Goal: Communication & Community: Answer question/provide support

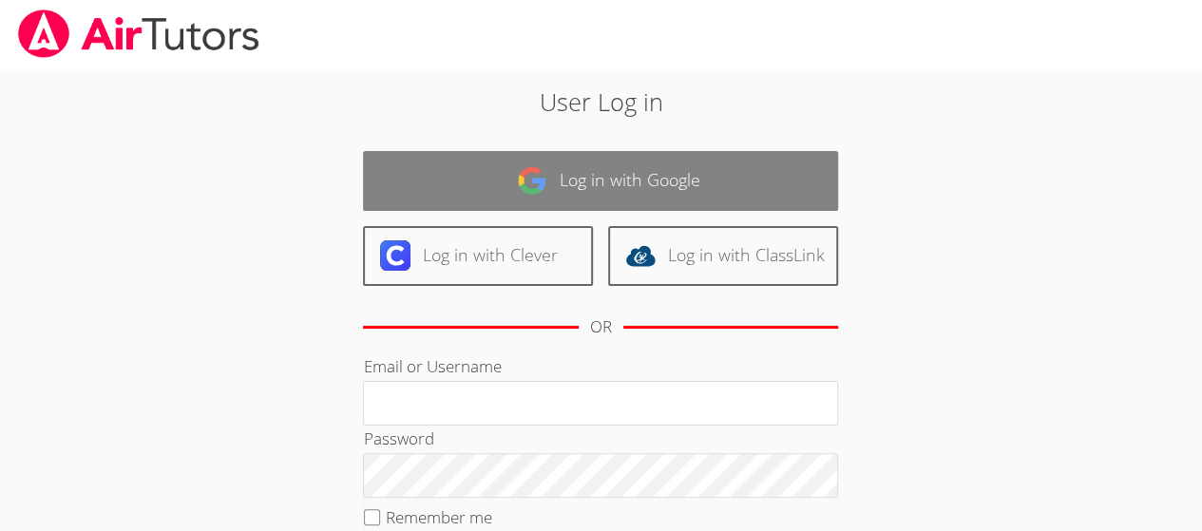
click at [642, 176] on link "Log in with Google" at bounding box center [600, 181] width 475 height 60
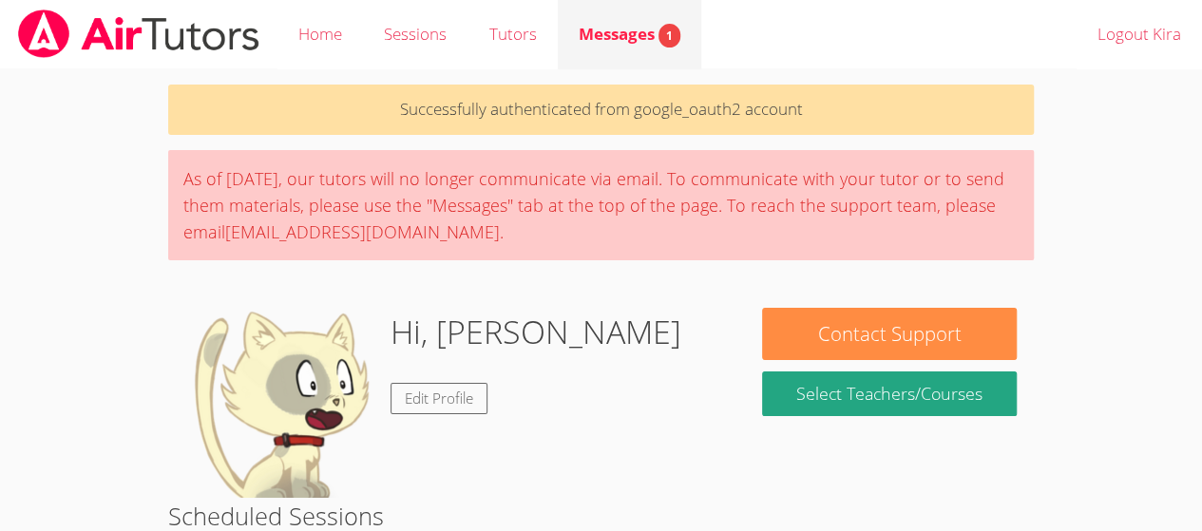
click at [644, 57] on link "Messages 1" at bounding box center [629, 34] width 143 height 69
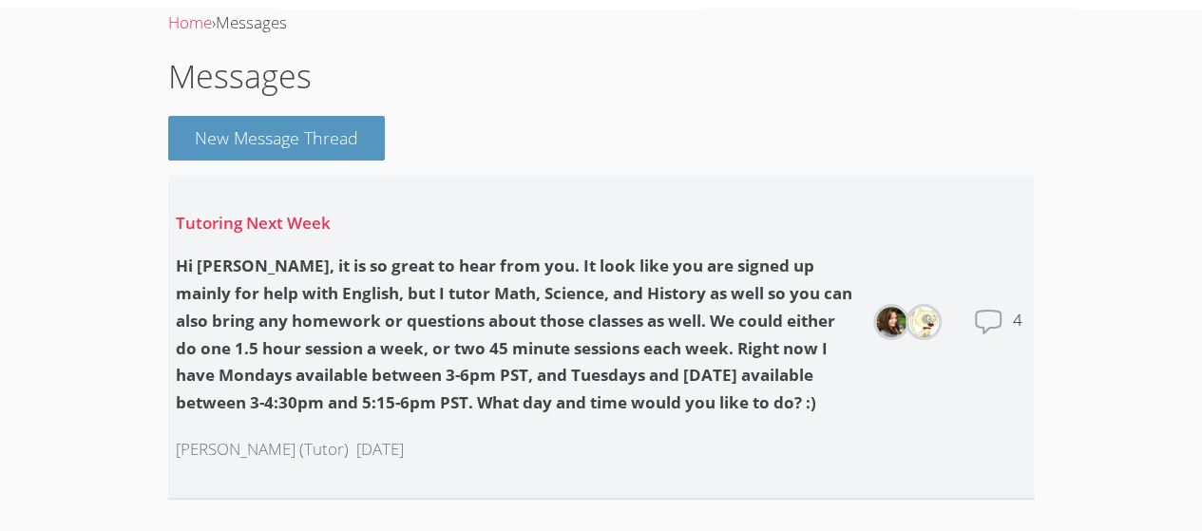
scroll to position [71, 0]
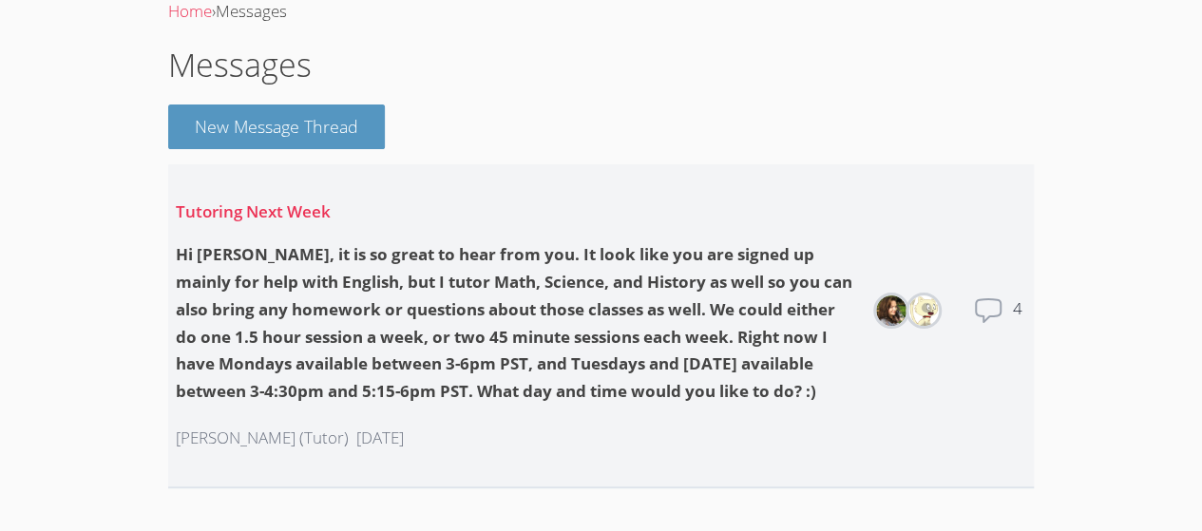
click at [315, 392] on div "Hi [PERSON_NAME], it is so great to hear from you. It look like you are signed …" at bounding box center [515, 323] width 679 height 164
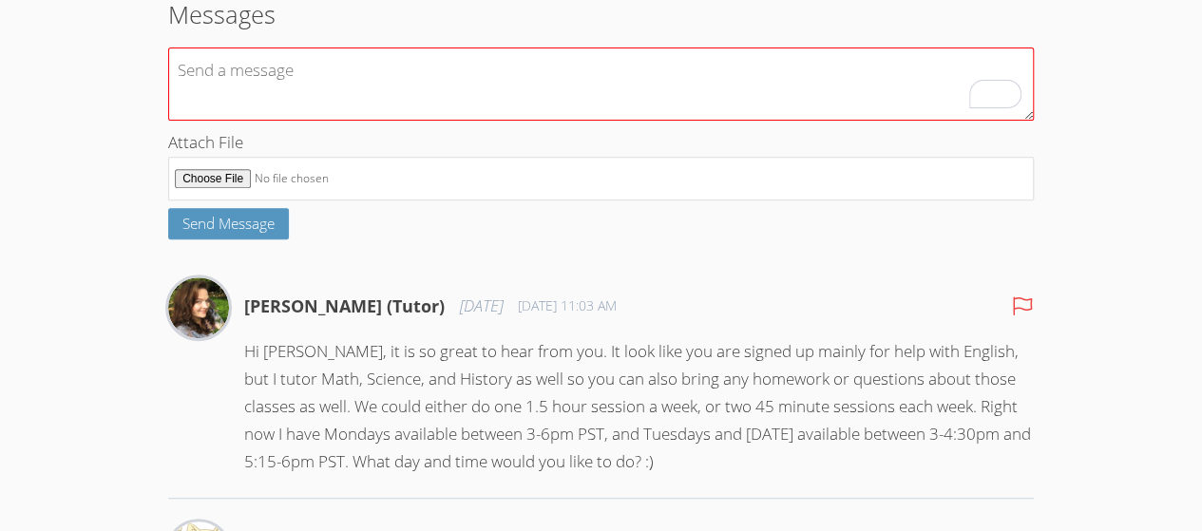
scroll to position [319, 0]
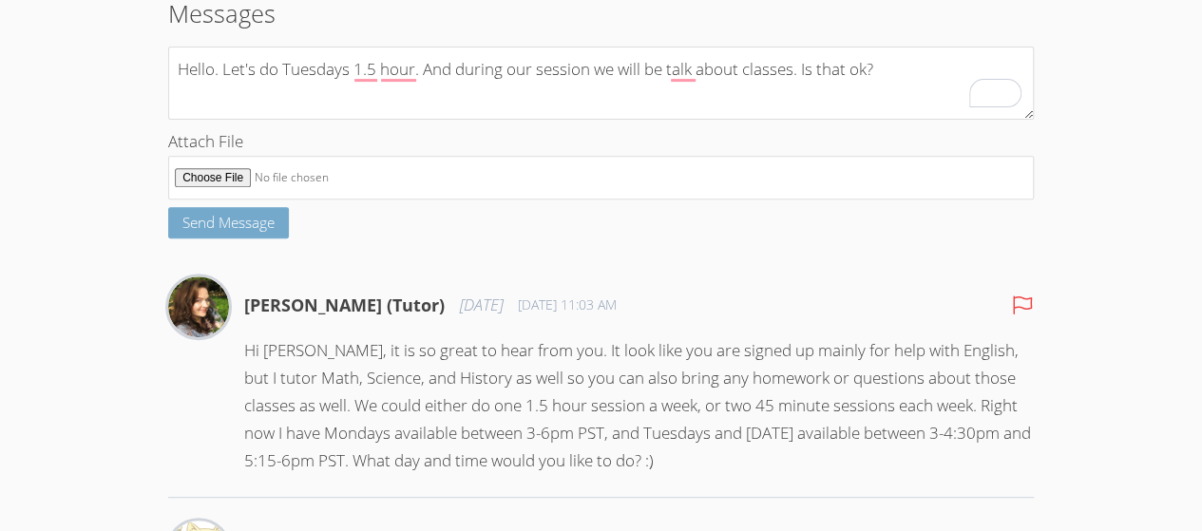
type textarea "Hello. Let's do Tuesdays 1.5 hour. And during our session we will be talk about…"
click at [219, 223] on span "Send Message" at bounding box center [228, 222] width 92 height 19
